Goal: Information Seeking & Learning: Understand process/instructions

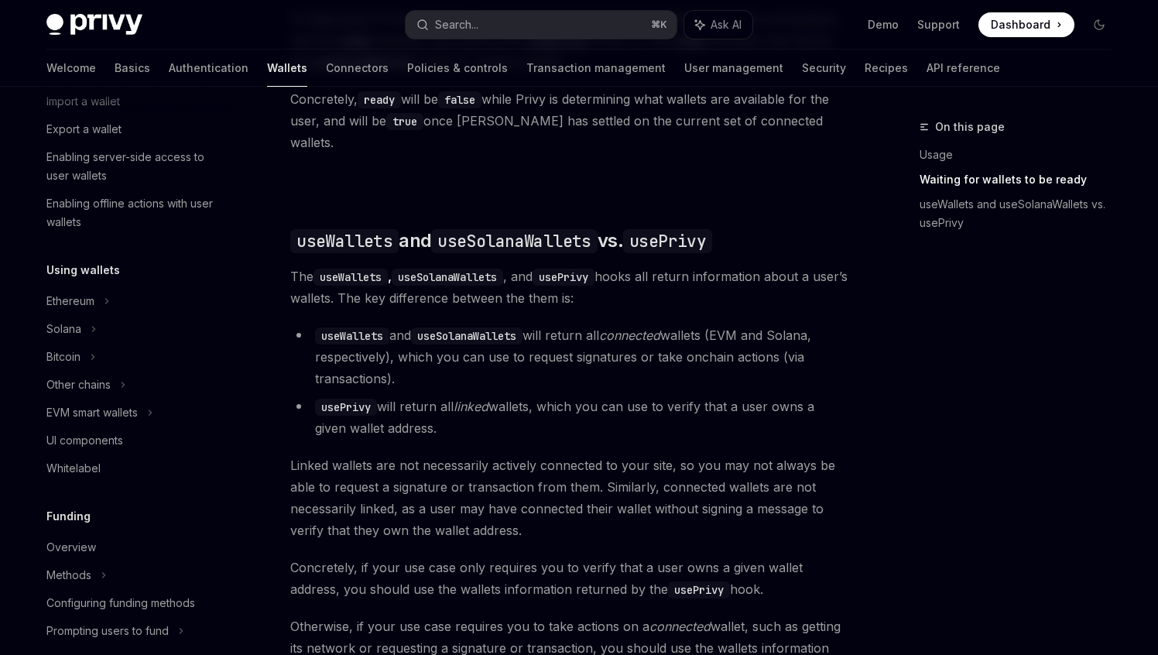
scroll to position [320, 0]
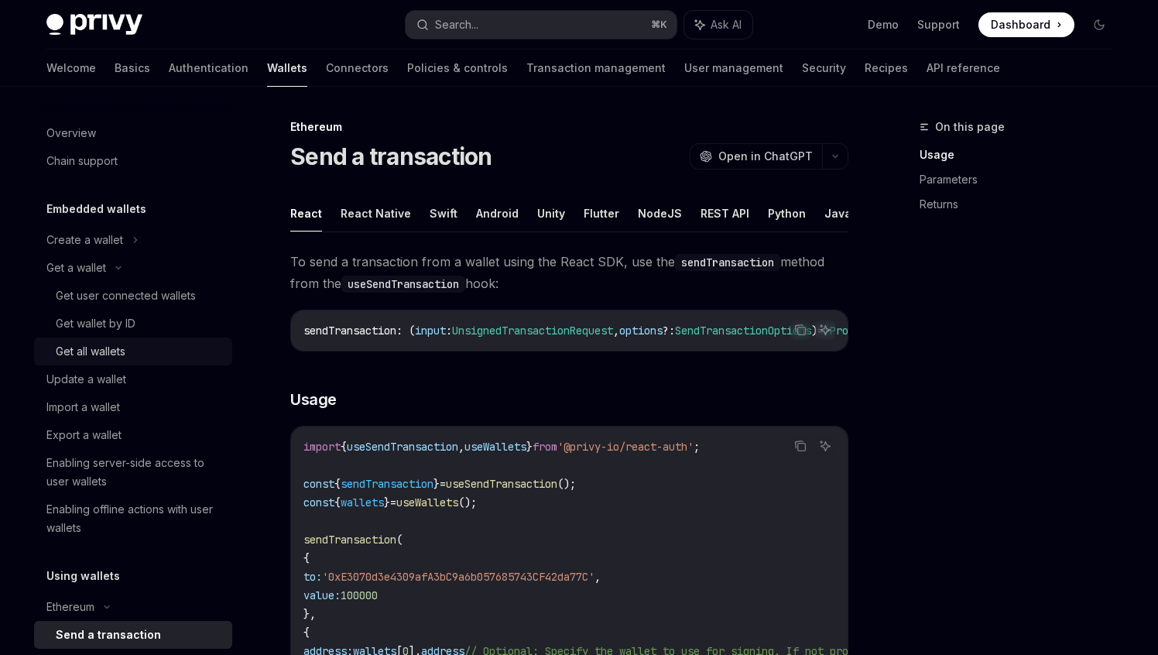
click at [122, 344] on div "Get all wallets" at bounding box center [91, 351] width 70 height 19
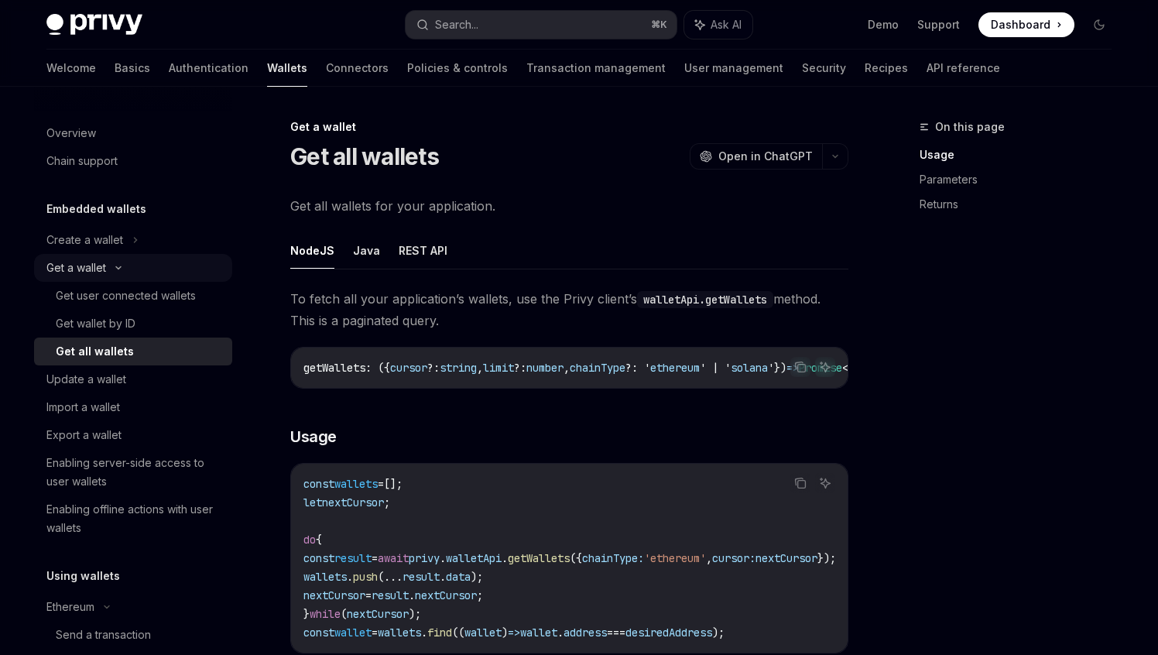
click at [120, 262] on div "Get a wallet" at bounding box center [133, 268] width 198 height 28
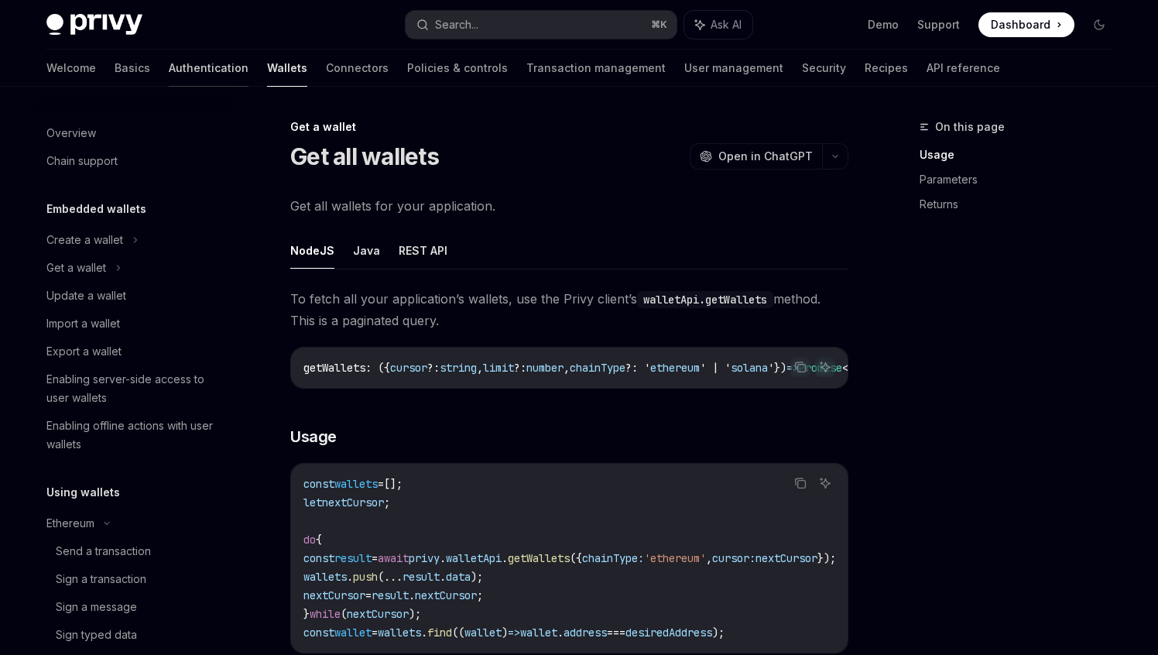
click at [169, 77] on link "Authentication" at bounding box center [209, 68] width 80 height 37
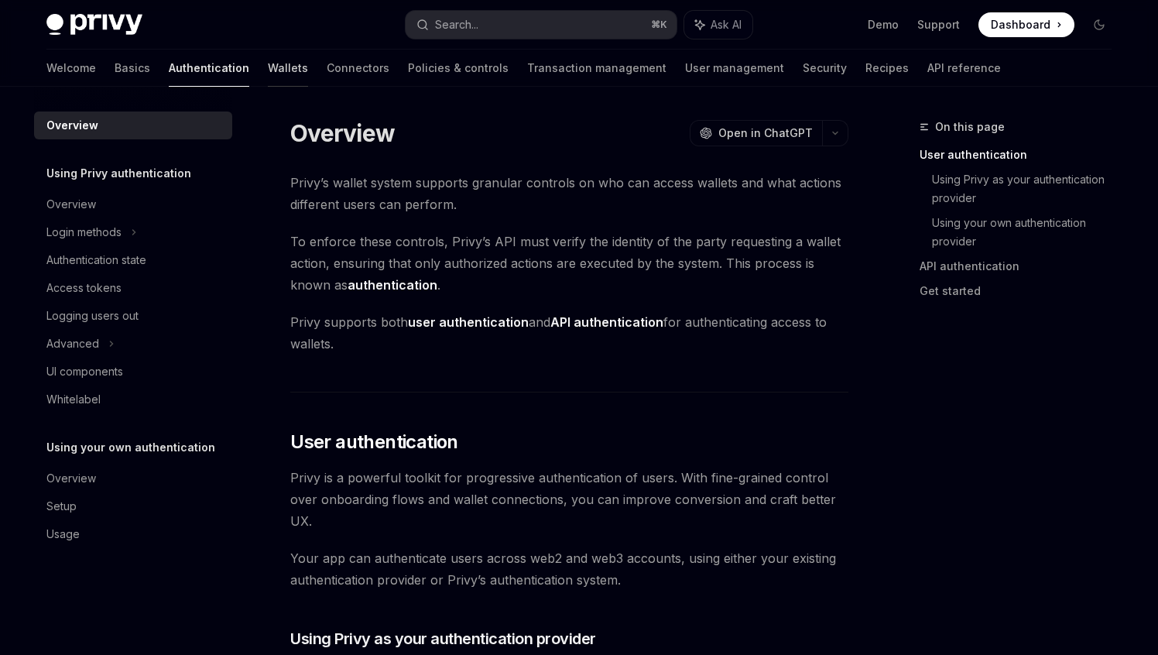
click at [268, 66] on link "Wallets" at bounding box center [288, 68] width 40 height 37
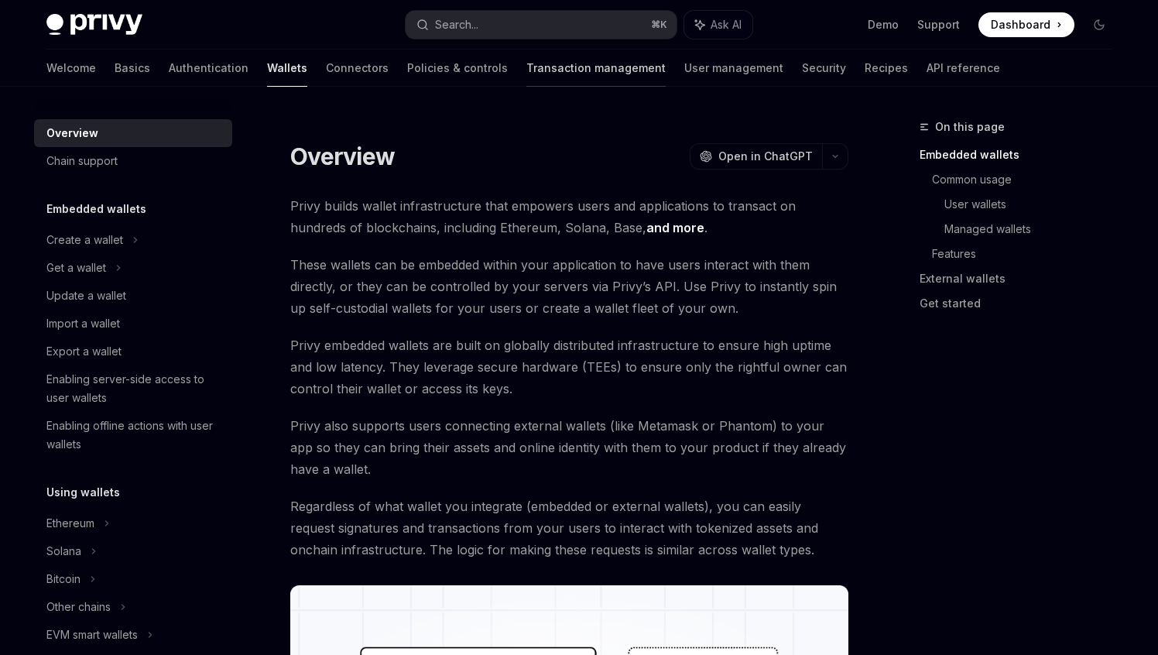
click at [533, 63] on link "Transaction management" at bounding box center [595, 68] width 139 height 37
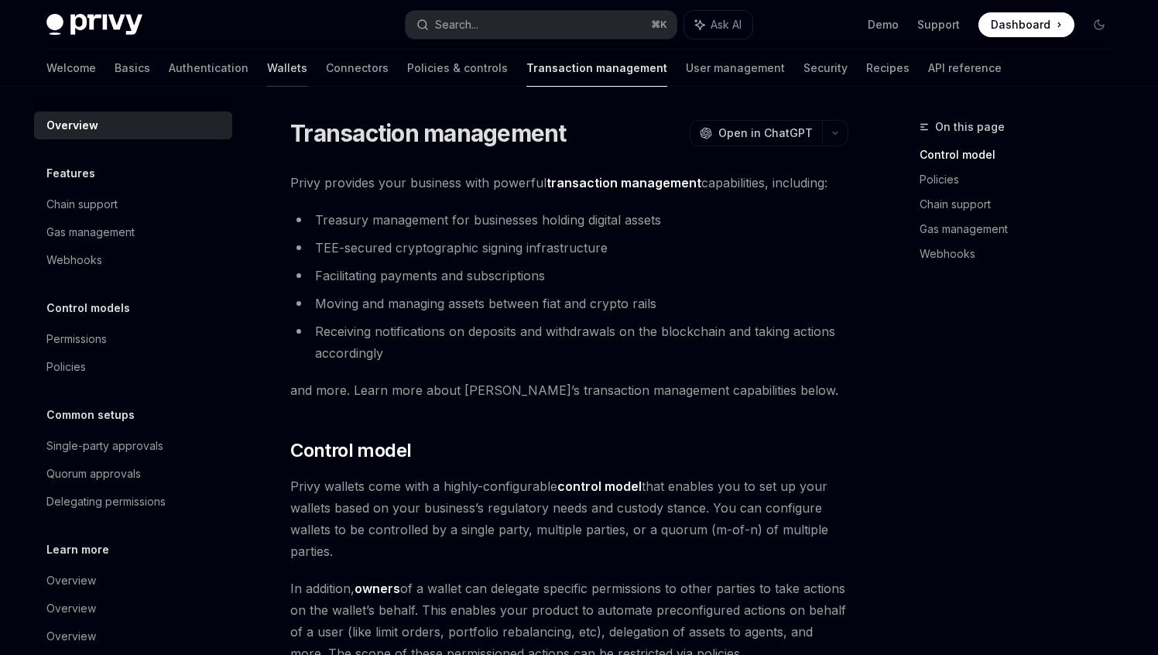
click at [267, 67] on link "Wallets" at bounding box center [287, 68] width 40 height 37
type textarea "*"
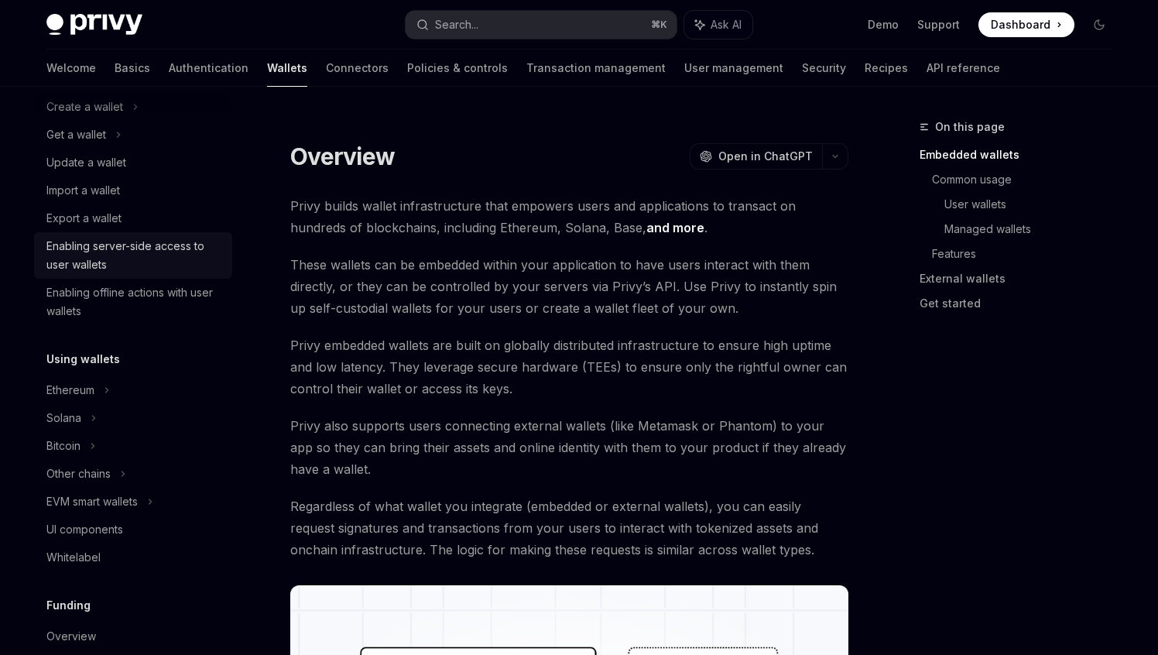
scroll to position [214, 0]
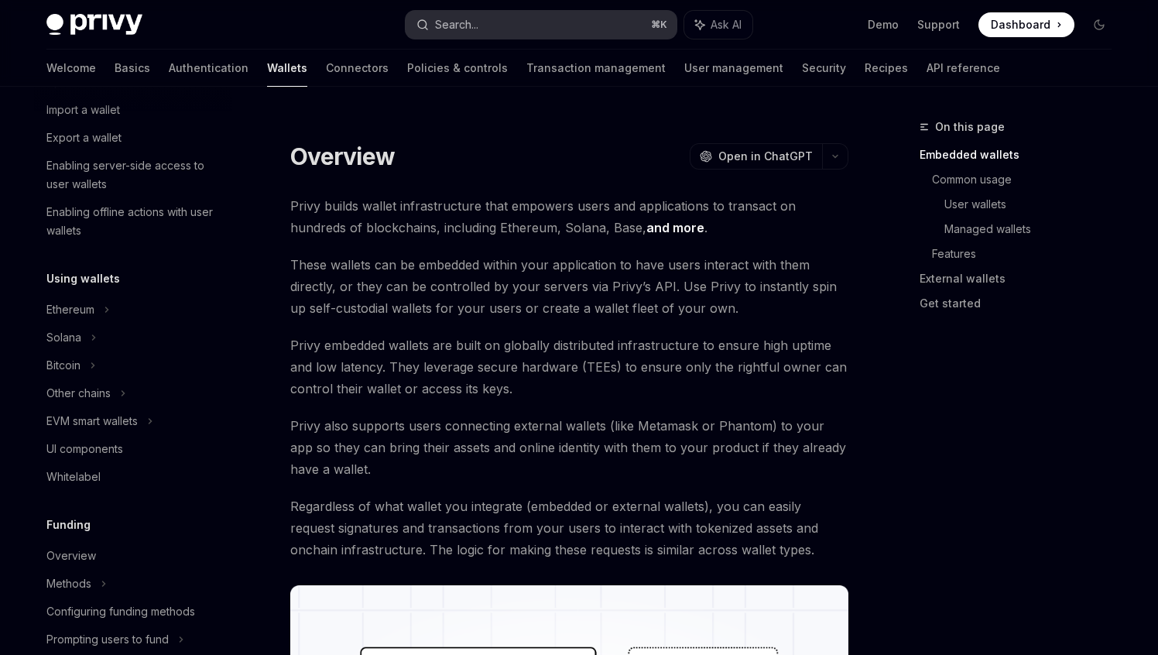
click at [558, 22] on button "Search... ⌘ K" at bounding box center [541, 25] width 271 height 28
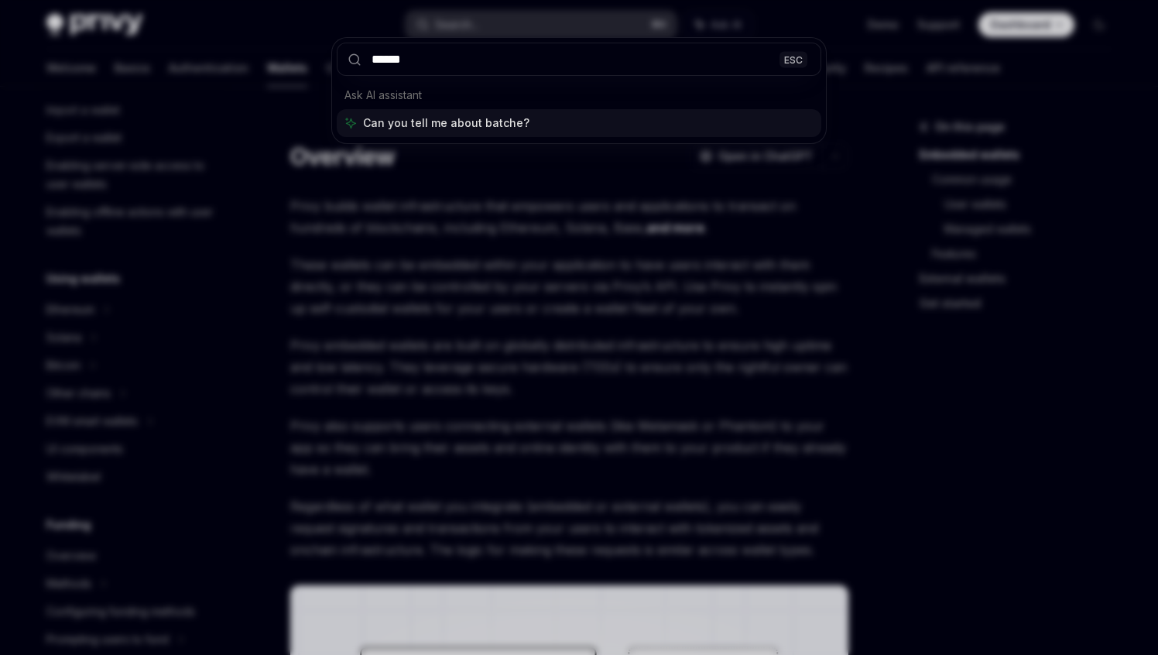
type input "*****"
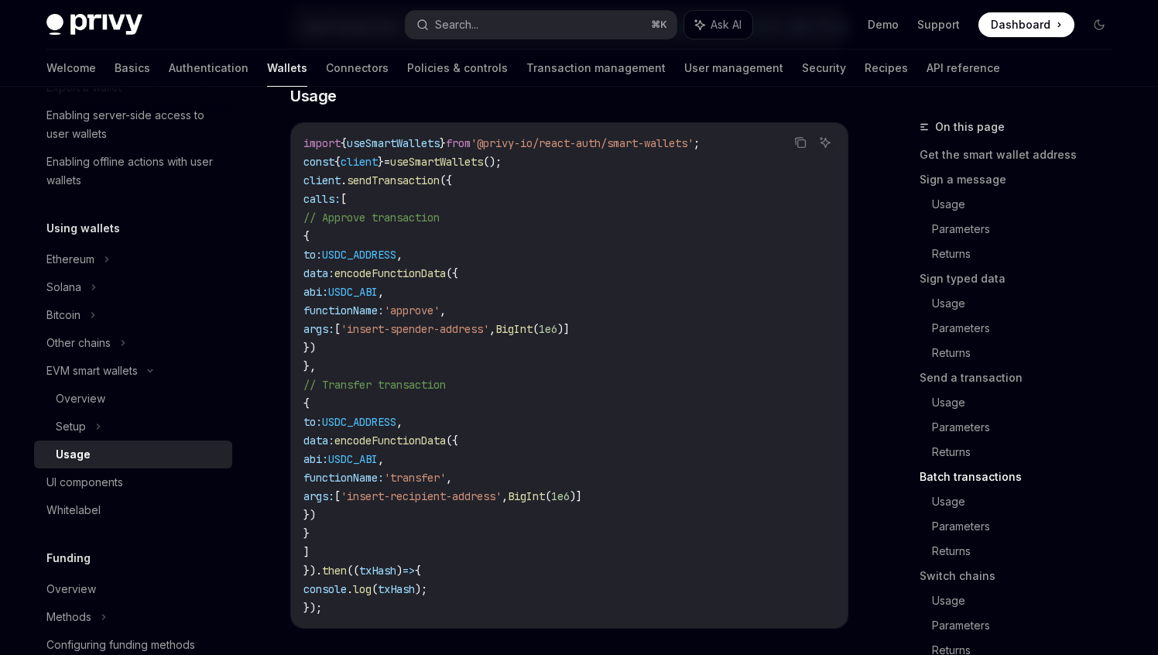
scroll to position [3358, 0]
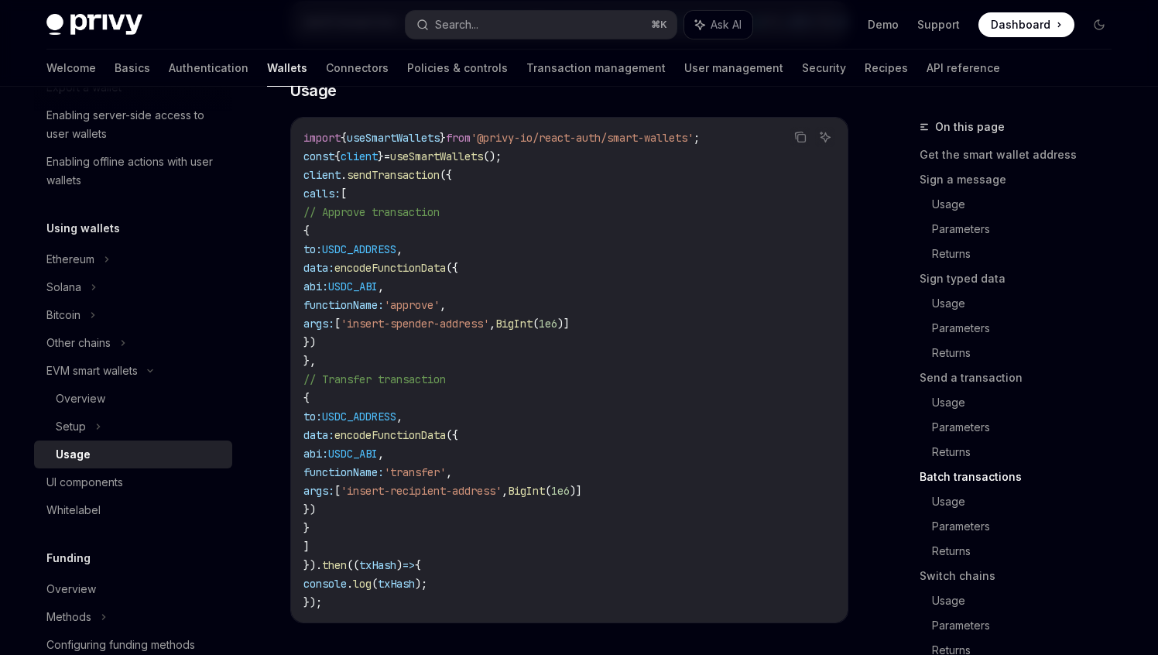
click at [388, 145] on span "useSmartWallets" at bounding box center [393, 138] width 93 height 14
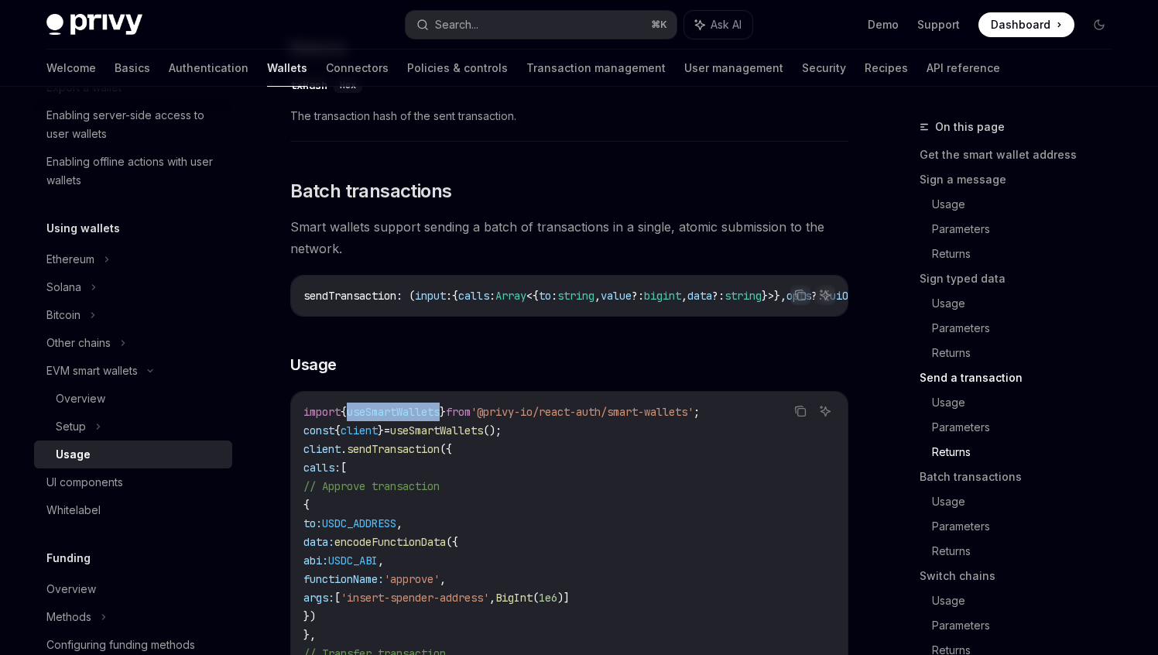
scroll to position [3096, 0]
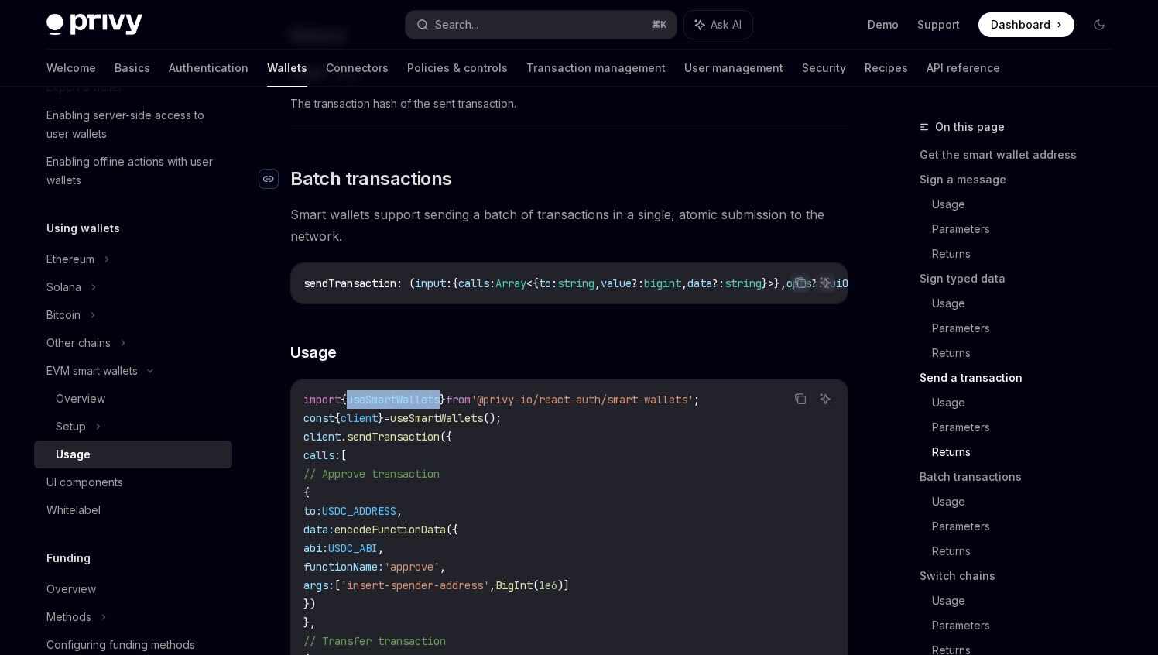
click at [269, 182] on icon "Navigate to header" at bounding box center [268, 179] width 11 height 6
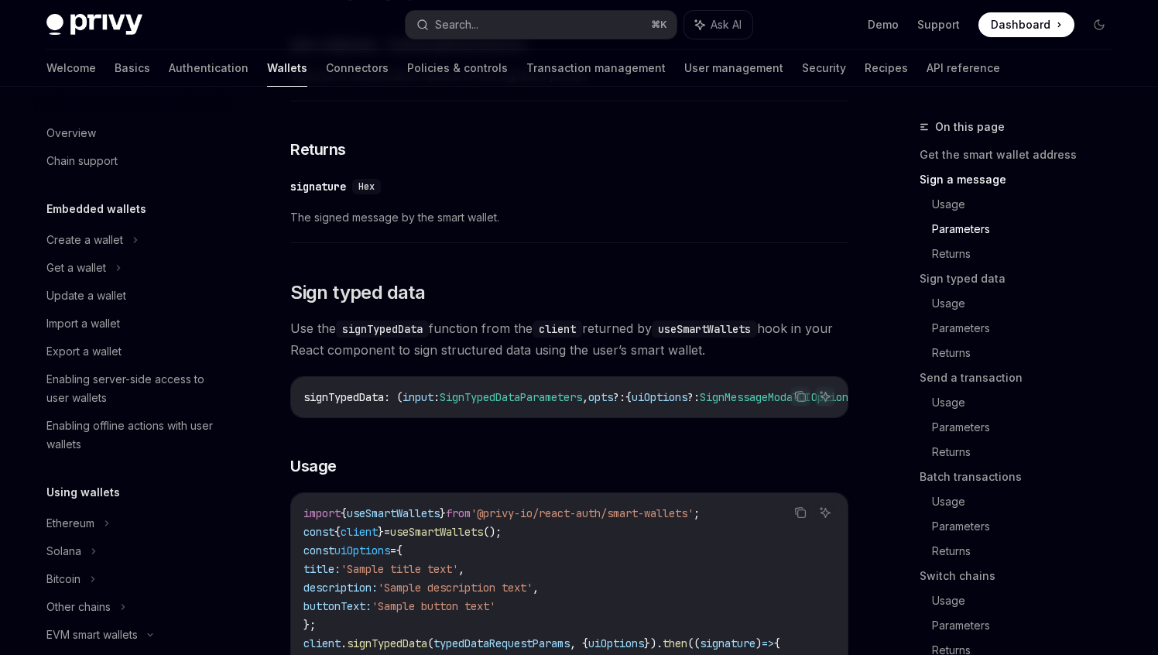
scroll to position [1184, 0]
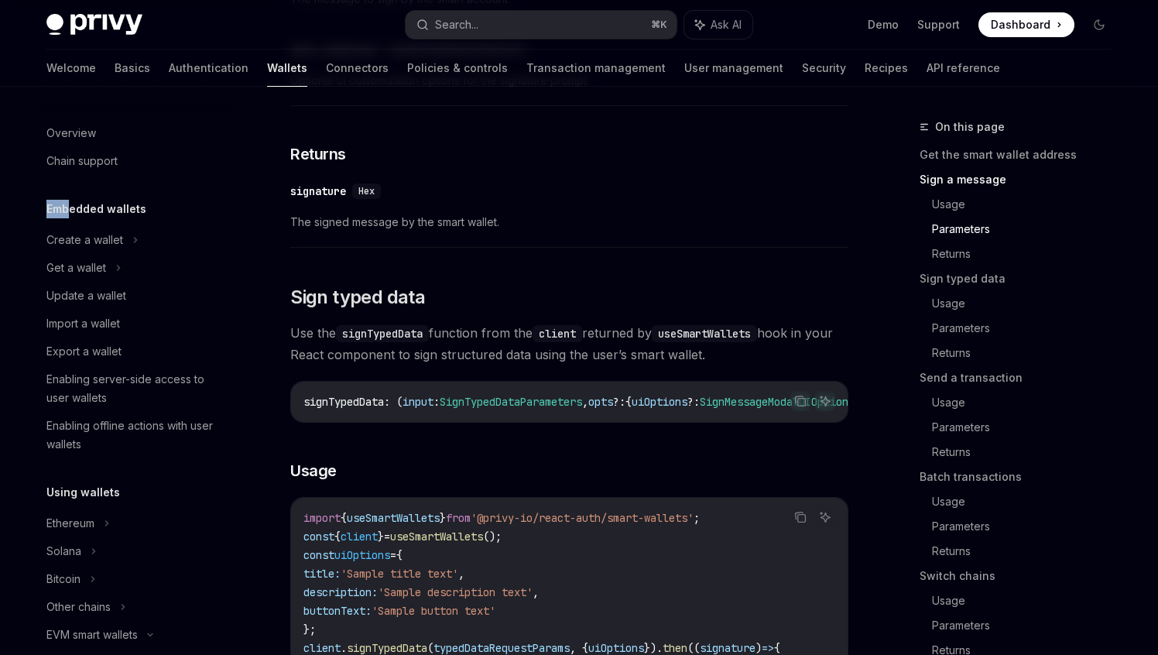
click at [1025, 29] on span "Dashboard" at bounding box center [1021, 24] width 60 height 15
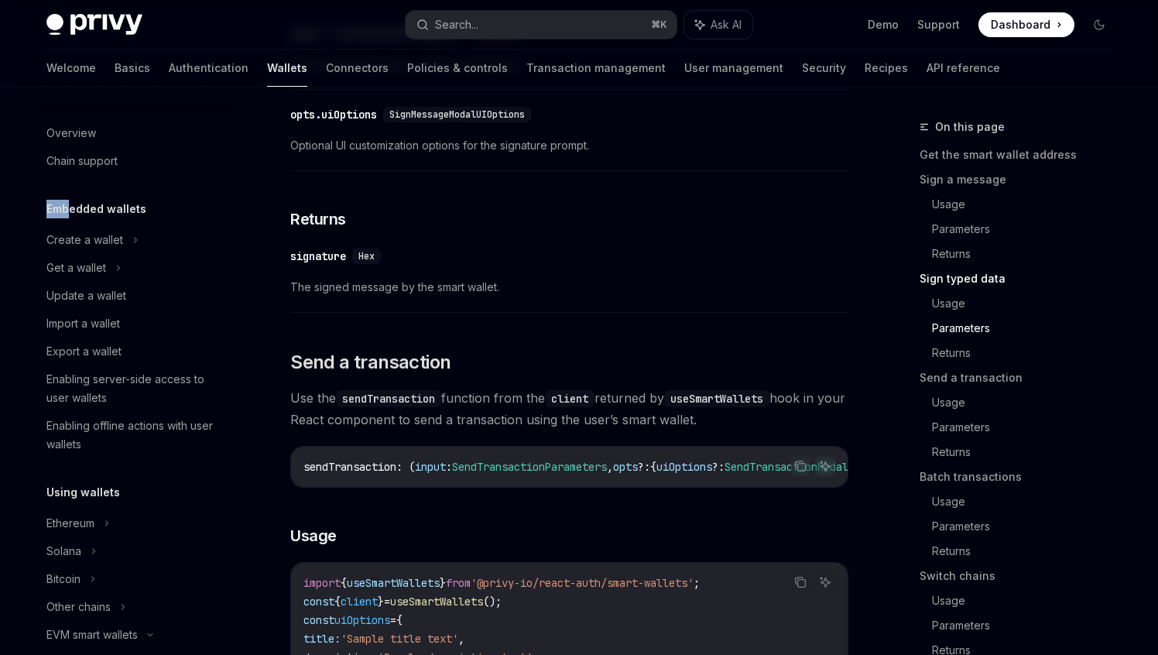
scroll to position [1912, 0]
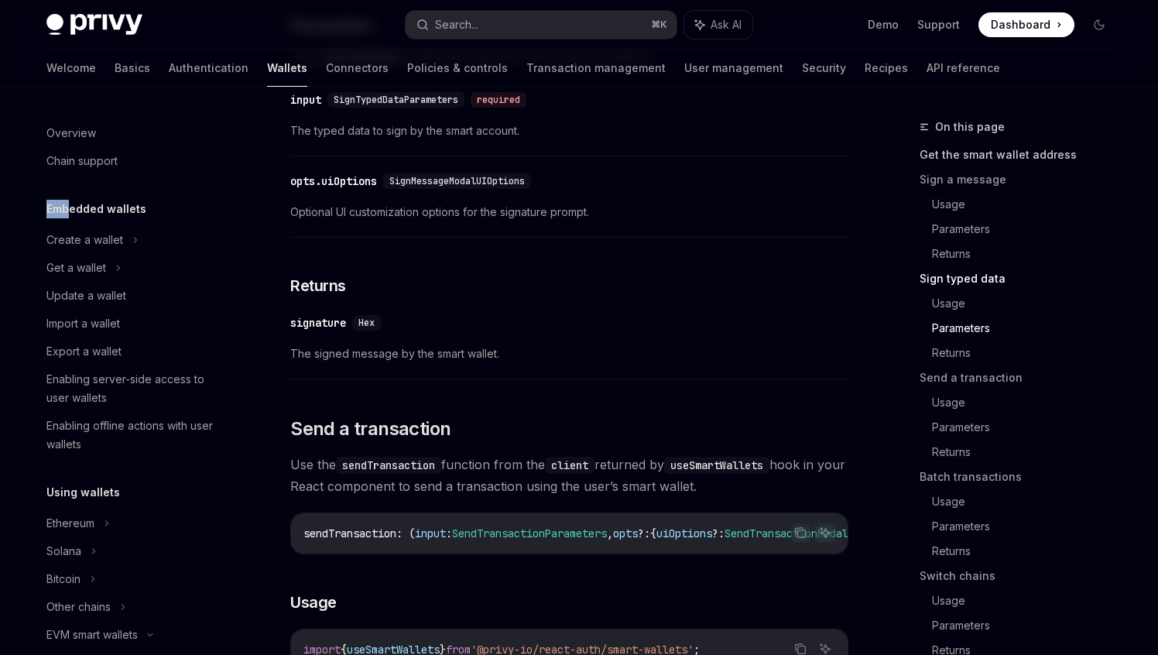
click at [969, 151] on link "Get the smart wallet address" at bounding box center [1022, 154] width 204 height 25
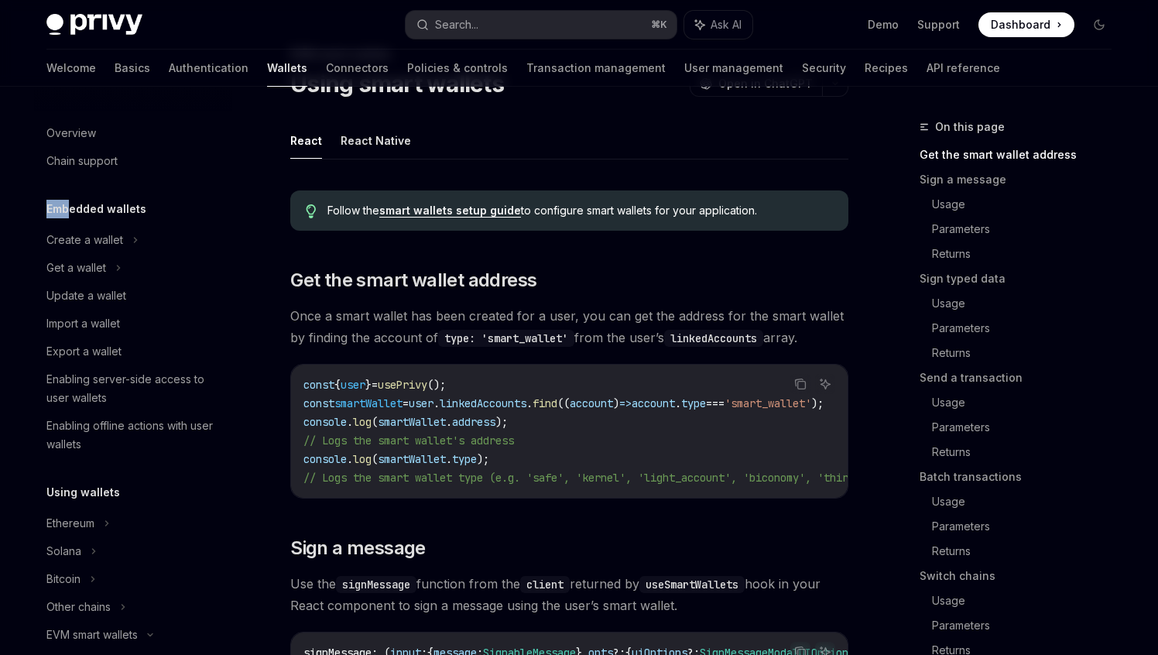
scroll to position [72, 0]
click at [457, 212] on link "smart wallets setup guide" at bounding box center [450, 211] width 142 height 14
type textarea "*"
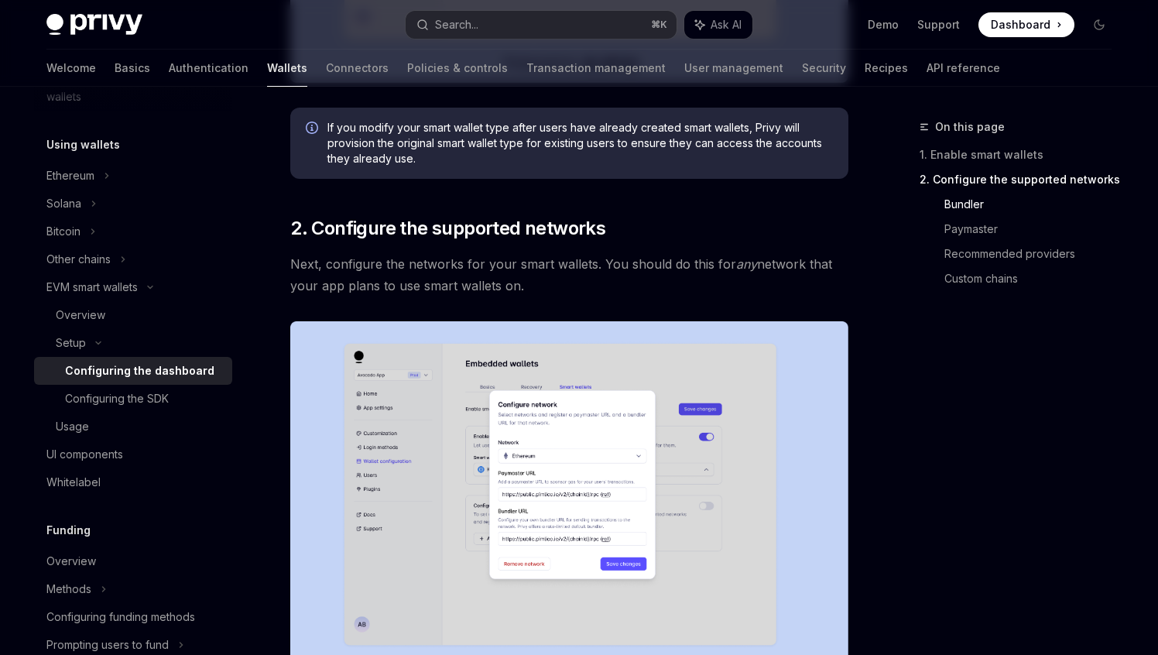
scroll to position [711, 0]
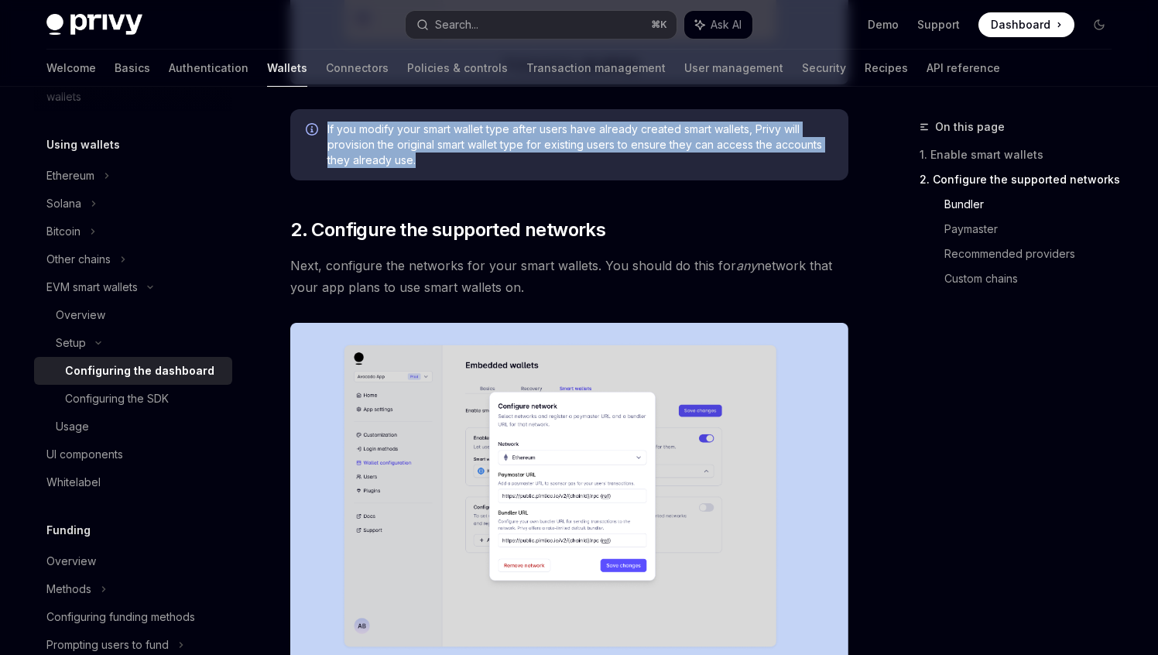
drag, startPoint x: 326, startPoint y: 130, endPoint x: 429, endPoint y: 176, distance: 112.6
click at [430, 176] on div "If you modify your smart wallet type after users have already created smart wal…" at bounding box center [569, 144] width 558 height 71
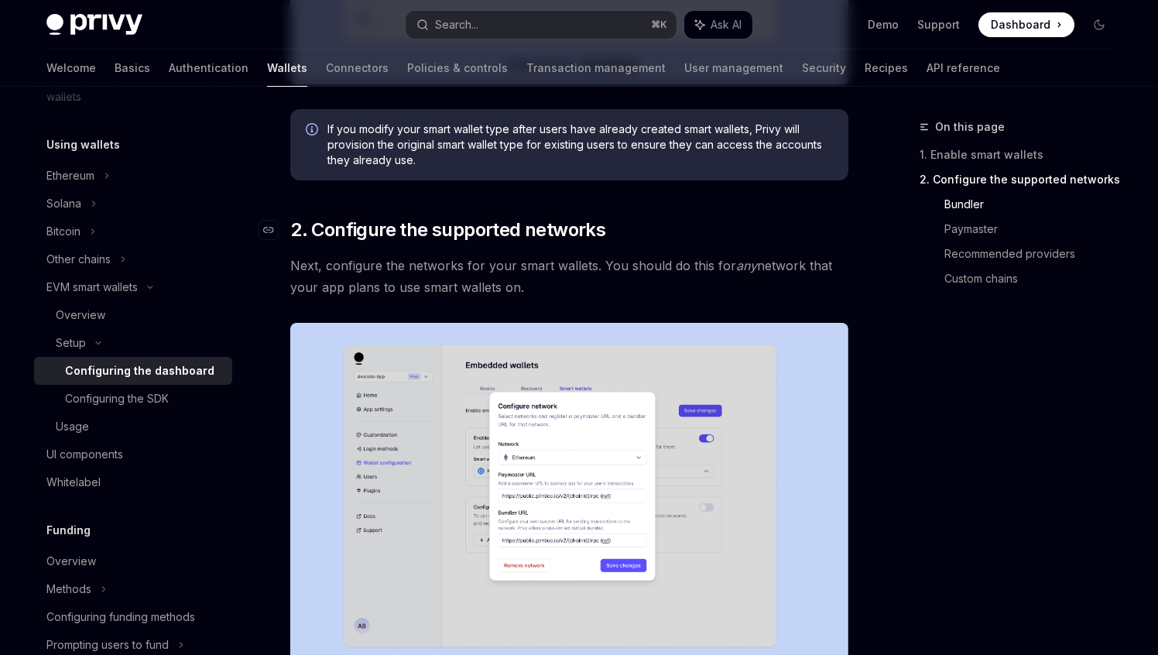
click at [523, 233] on span "2. Configure the supported networks" at bounding box center [447, 230] width 315 height 25
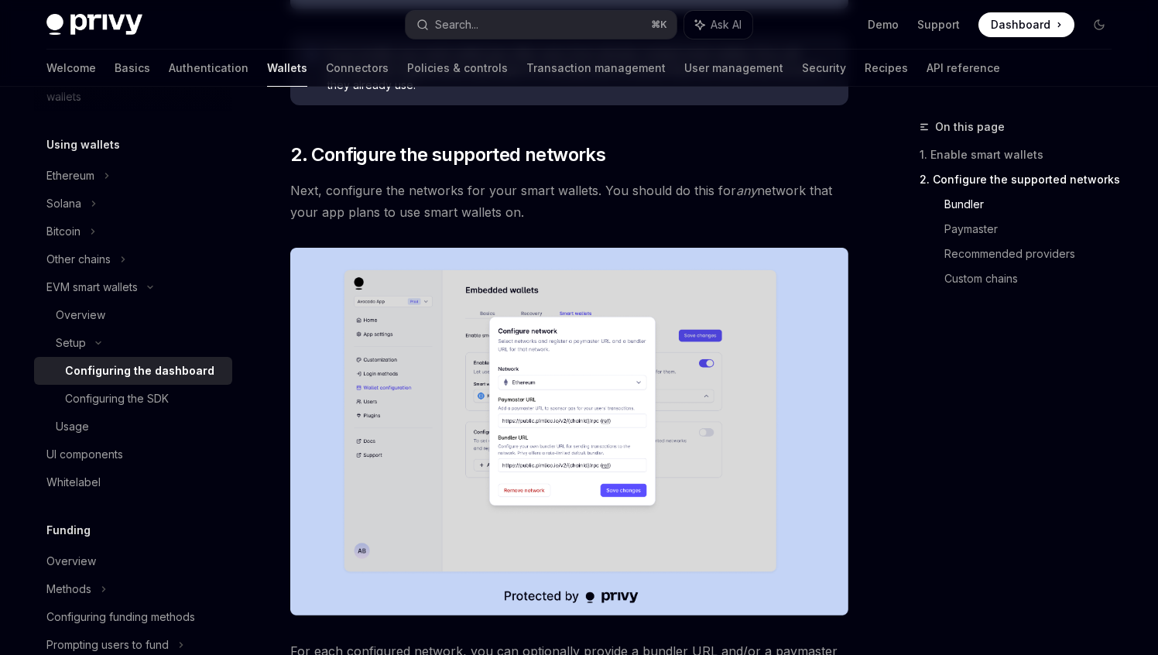
scroll to position [810, 0]
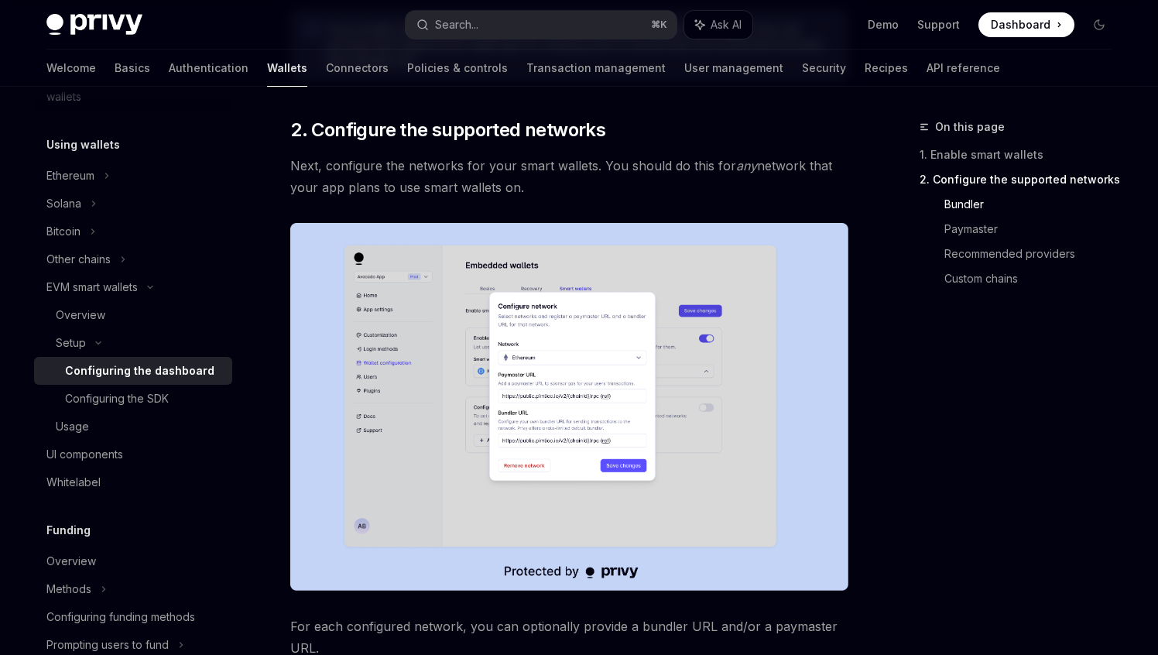
click at [533, 233] on div "Enable smart wallets in the Privy Dashboard before implementing this feature. ​…" at bounding box center [569, 563] width 558 height 2303
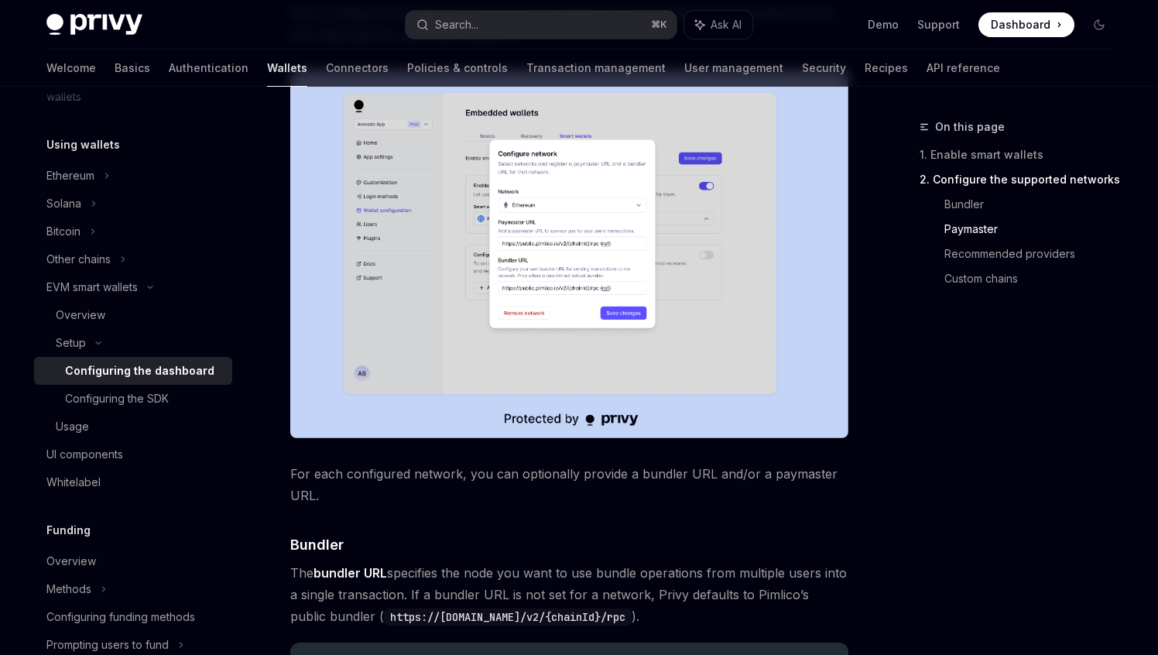
scroll to position [958, 0]
